Goal: Information Seeking & Learning: Find specific fact

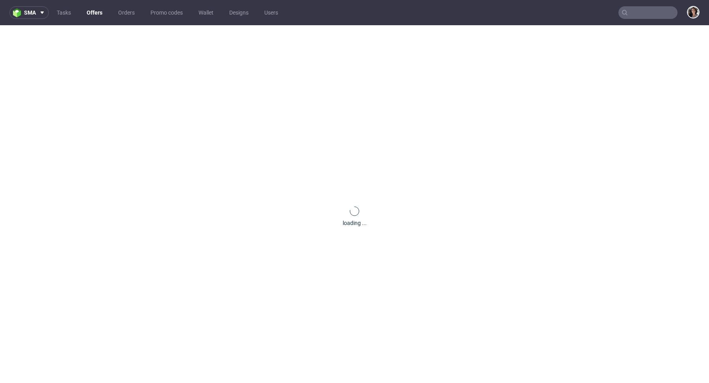
paste input "@[DOMAIN_NAME]"
click at [655, 15] on input "text" at bounding box center [647, 12] width 59 height 13
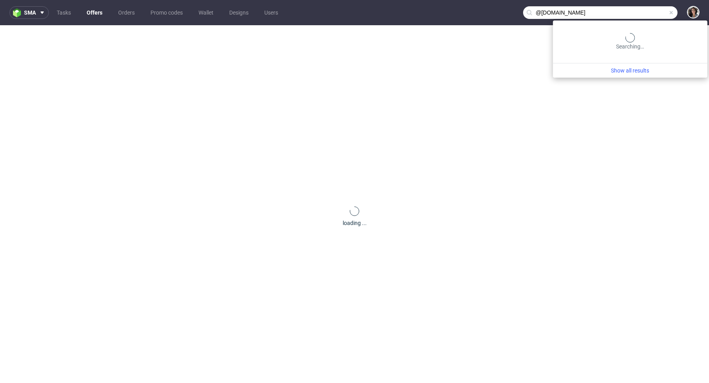
type input "@[DOMAIN_NAME]"
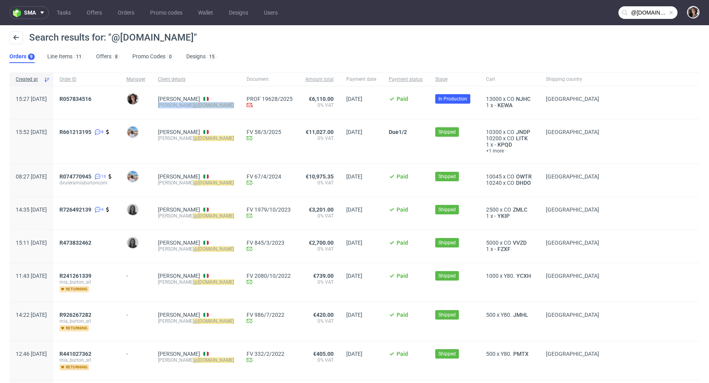
copy div "[PERSON_NAME] @[DOMAIN_NAME]"
drag, startPoint x: 237, startPoint y: 105, endPoint x: 179, endPoint y: 106, distance: 58.3
click at [179, 106] on div "Daniela Vutera d.vutera @miaburton.com" at bounding box center [196, 102] width 89 height 33
click at [208, 99] on icon at bounding box center [205, 99] width 5 height 4
click at [91, 99] on span "R057834516" at bounding box center [75, 99] width 32 height 6
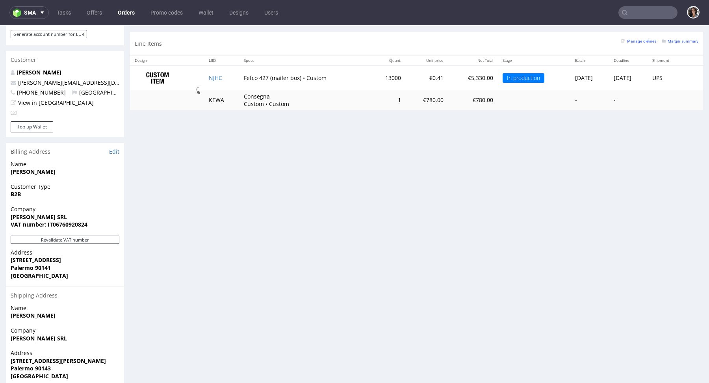
scroll to position [405, 0]
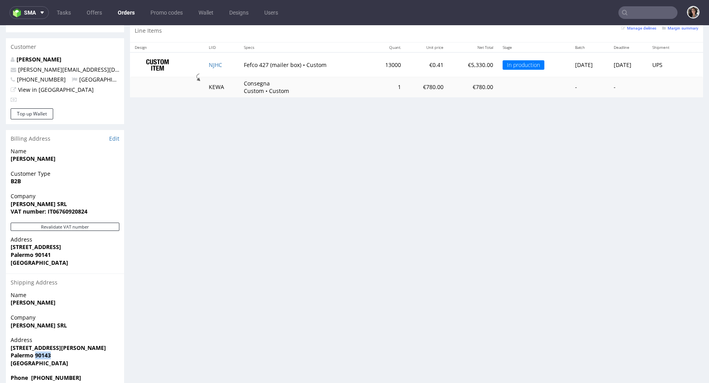
drag, startPoint x: 55, startPoint y: 339, endPoint x: 34, endPoint y: 339, distance: 20.9
click at [34, 351] on span "Palermo 90143" at bounding box center [65, 355] width 109 height 8
copy strong "90143"
copy link "d.vutera@miaburton.com"
drag, startPoint x: 92, startPoint y: 54, endPoint x: 17, endPoint y: 54, distance: 75.6
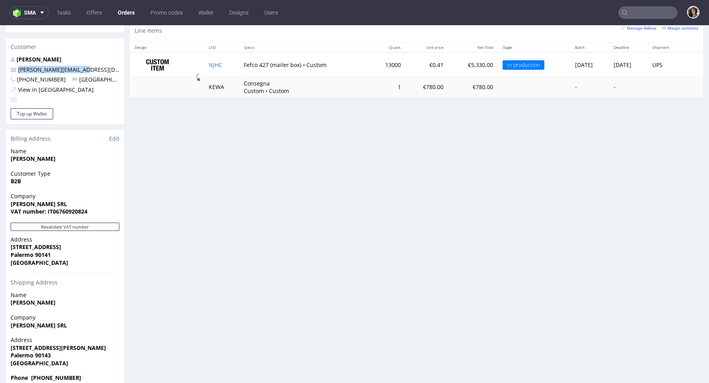
click at [17, 66] on p "d.vutera@miaburton.com" at bounding box center [65, 70] width 109 height 8
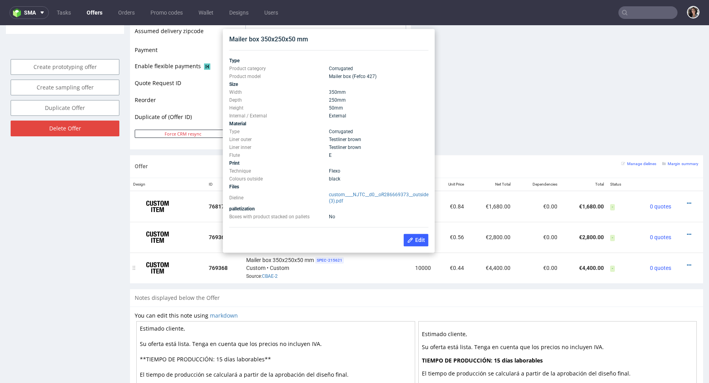
scroll to position [355, 0]
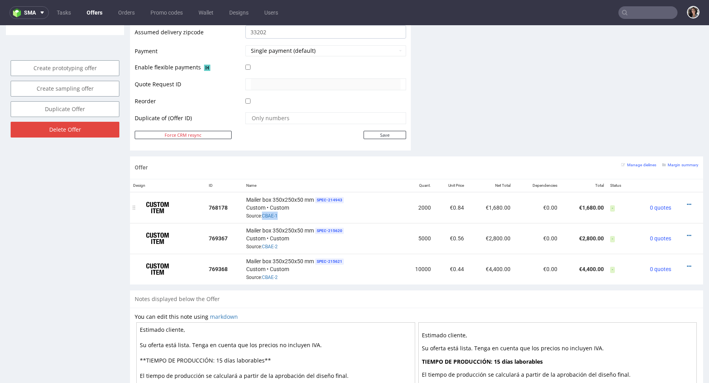
drag, startPoint x: 285, startPoint y: 217, endPoint x: 262, endPoint y: 216, distance: 23.6
click at [261, 216] on div "Mailer box 350x250x50 mm SPEC- 214943 Custom • Custom Source: CBAE-1" at bounding box center [322, 207] width 152 height 24
copy link "CBAE-1"
click at [270, 244] on link "CBAE-2" at bounding box center [270, 247] width 16 height 6
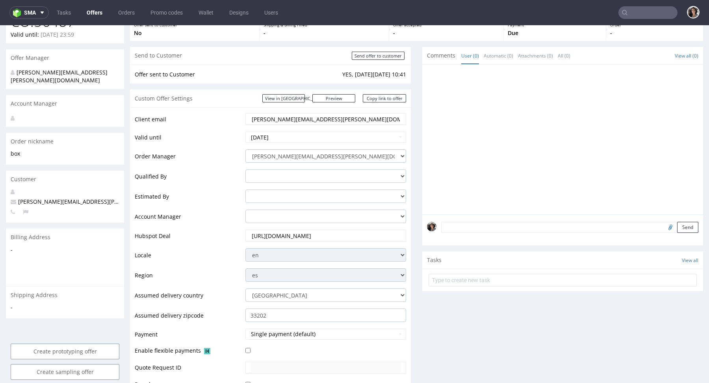
scroll to position [0, 0]
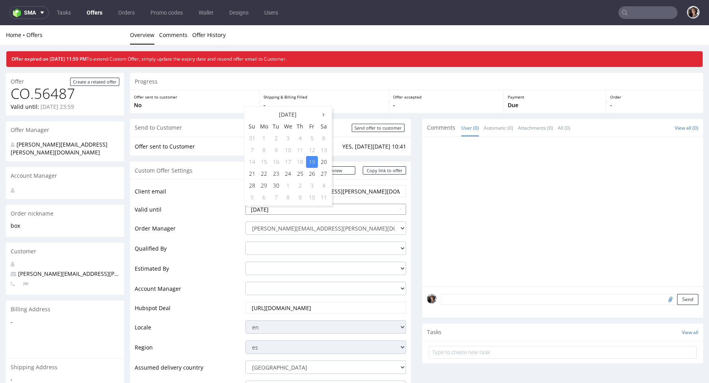
click at [335, 205] on input "[DATE]" at bounding box center [325, 209] width 161 height 11
click at [477, 196] on div at bounding box center [565, 213] width 276 height 145
click at [322, 210] on input "[DATE]" at bounding box center [325, 209] width 161 height 11
